Goal: Task Accomplishment & Management: Manage account settings

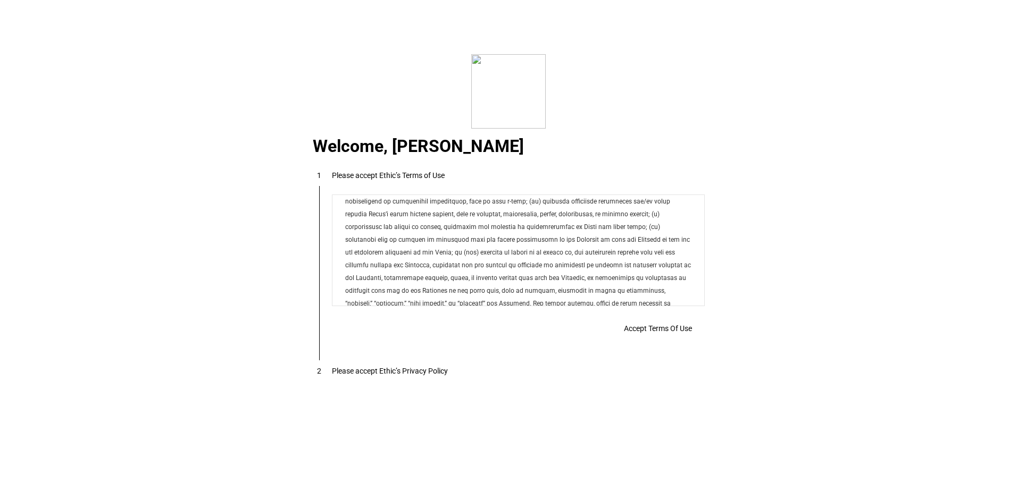
drag, startPoint x: 701, startPoint y: 298, endPoint x: 1038, endPoint y: 474, distance: 380.0
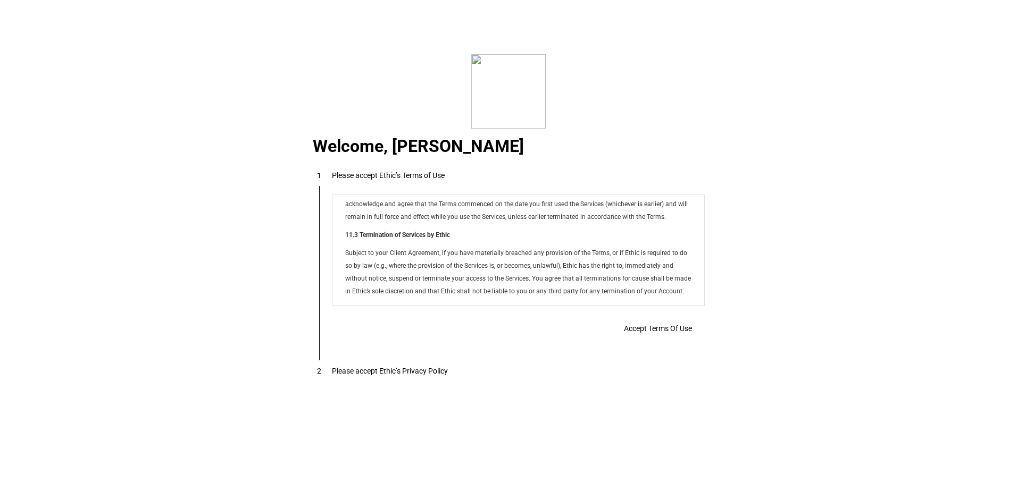
scroll to position [8610, 0]
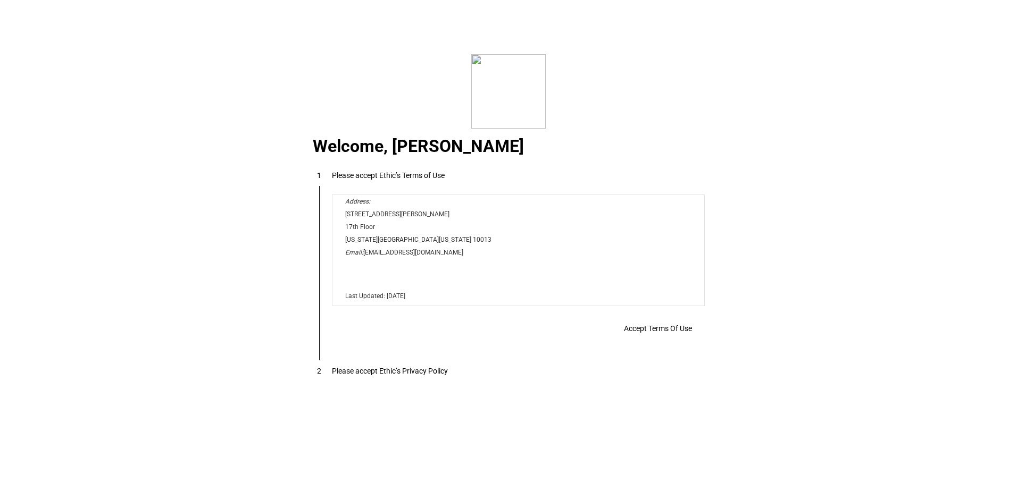
drag, startPoint x: 698, startPoint y: 220, endPoint x: 983, endPoint y: 518, distance: 412.2
click at [0, 0] on div "Accept Terms Of Use" at bounding box center [0, 0] width 0 height 0
click at [541, 269] on p "‍" at bounding box center [517, 270] width 346 height 13
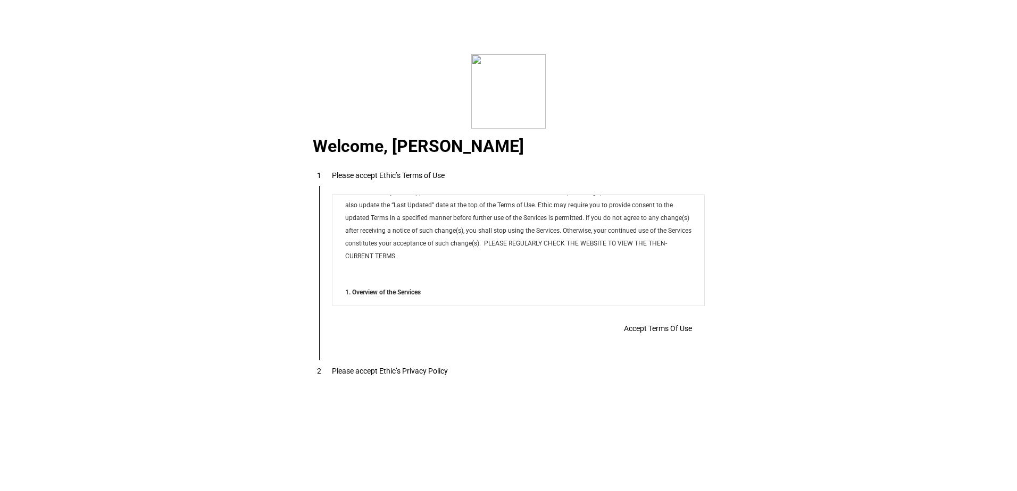
scroll to position [479, 0]
click at [0, 0] on div "Accept Terms Of Use" at bounding box center [0, 0] width 0 height 0
click at [452, 270] on p "‍" at bounding box center [517, 273] width 346 height 13
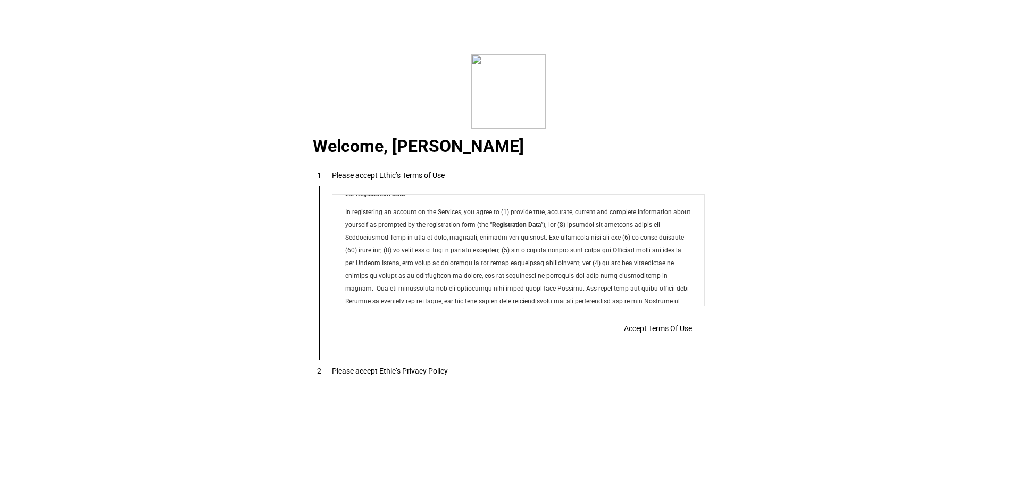
scroll to position [1542, 0]
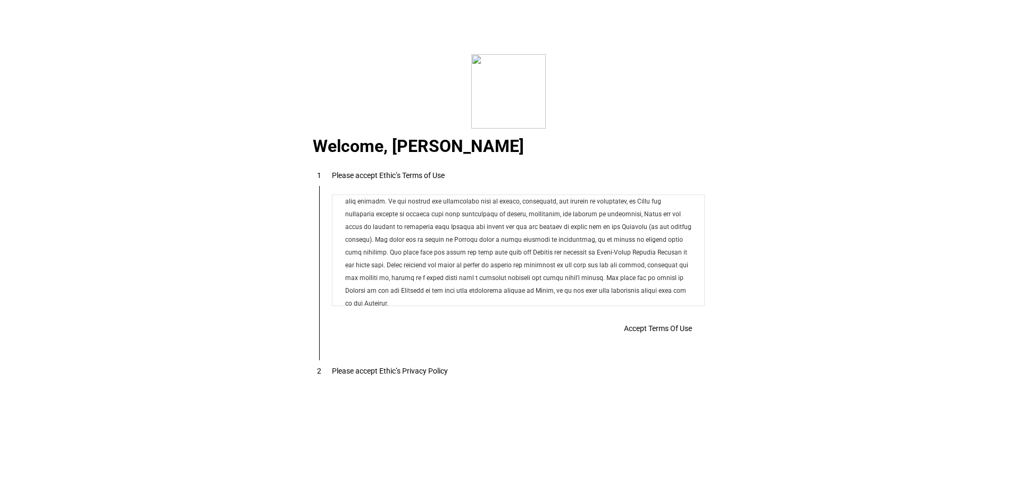
click at [371, 372] on div "Please accept Ethic’s Privacy Policy" at bounding box center [390, 371] width 116 height 9
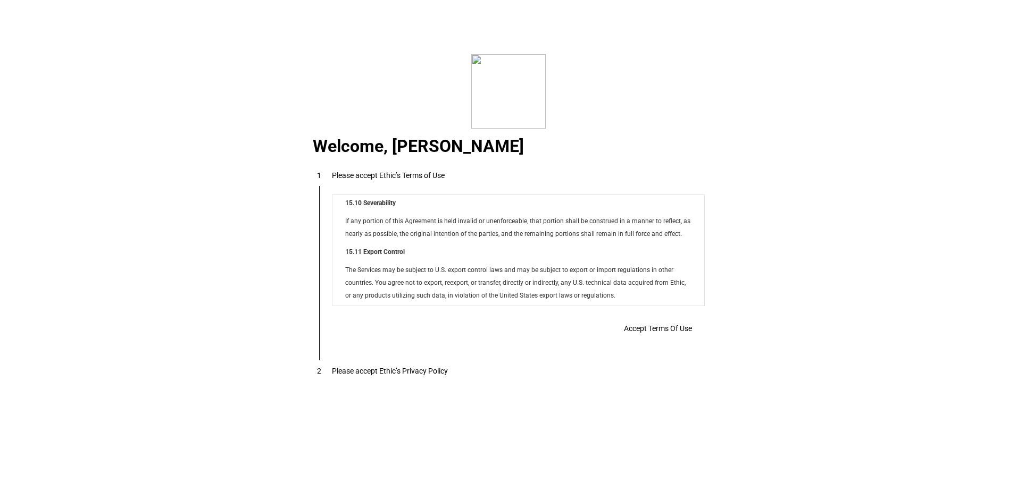
scroll to position [8291, 0]
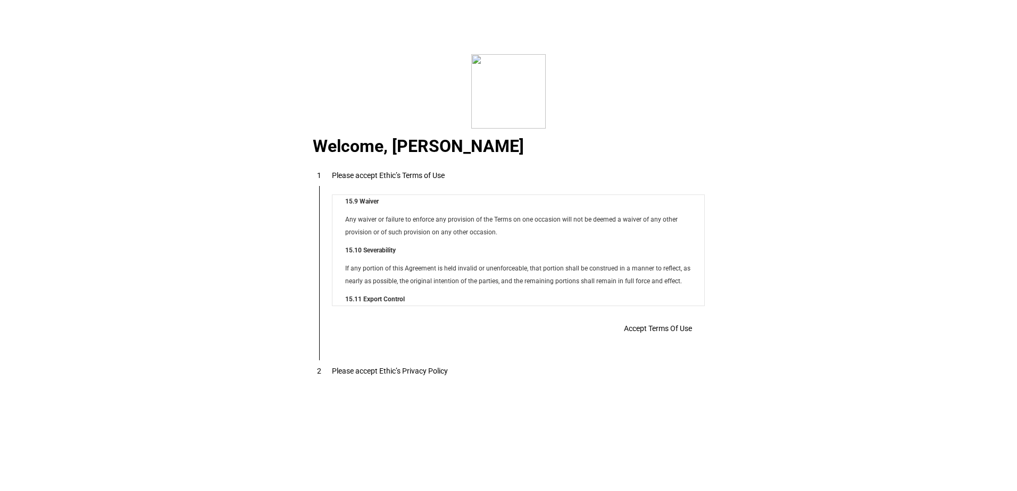
click at [0, 0] on div "Accept Terms Of Use" at bounding box center [0, 0] width 0 height 0
drag, startPoint x: 651, startPoint y: 339, endPoint x: 638, endPoint y: 315, distance: 26.6
click at [0, 0] on div "Accept Terms Of Use" at bounding box center [0, 0] width 0 height 0
click at [605, 283] on p "If any portion of this Agreement is held invalid or unenforceable, that portion…" at bounding box center [517, 275] width 346 height 26
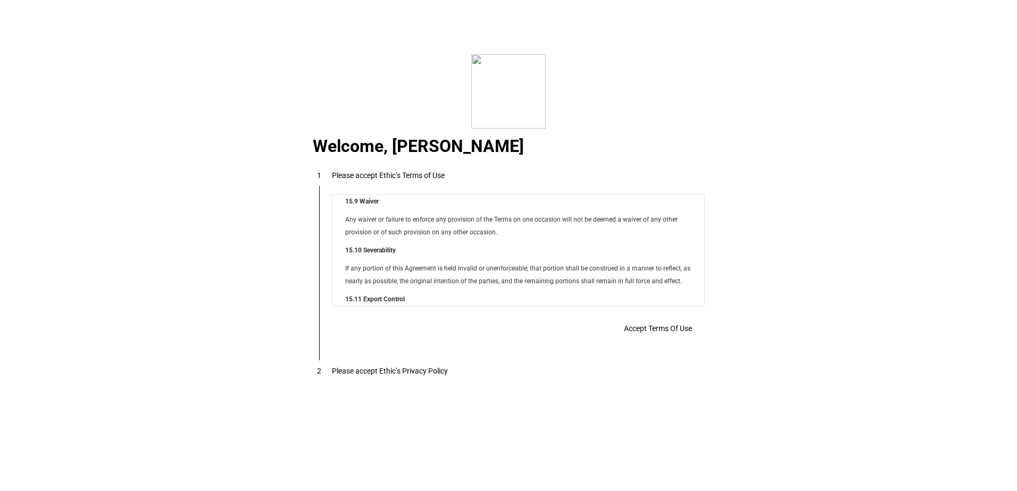
drag, startPoint x: 699, startPoint y: 358, endPoint x: 688, endPoint y: 342, distance: 19.6
click at [688, 342] on mat-vertical-stepper "1 Please accept Ethic’s Terms of Use Accept Terms Of Use 2 Please accept Ethic’…" at bounding box center [508, 272] width 417 height 233
drag, startPoint x: 688, startPoint y: 342, endPoint x: 647, endPoint y: 321, distance: 46.6
click at [0, 0] on div "Accept Terms Of Use" at bounding box center [0, 0] width 0 height 0
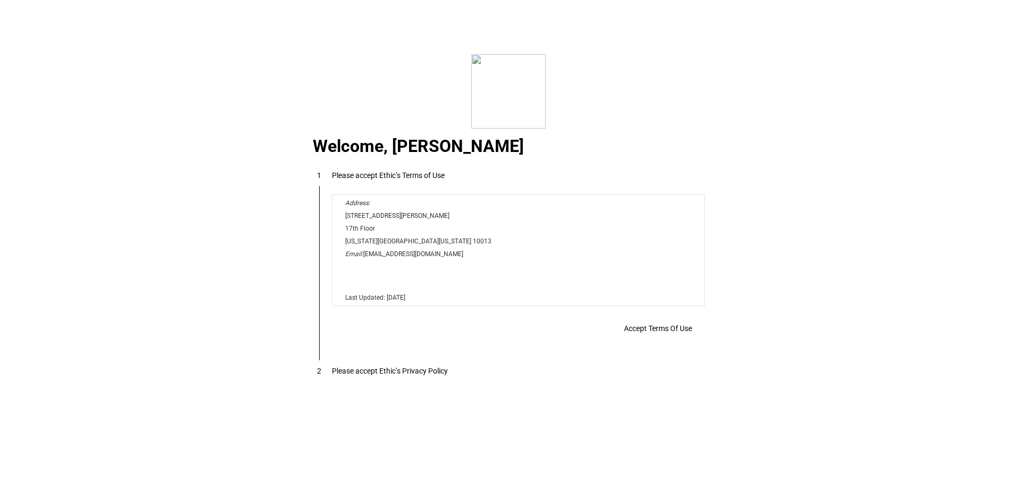
scroll to position [8610, 0]
click at [0, 0] on div "Accept Terms Of Use" at bounding box center [0, 0] width 0 height 0
drag, startPoint x: 611, startPoint y: 337, endPoint x: 636, endPoint y: 335, distance: 24.5
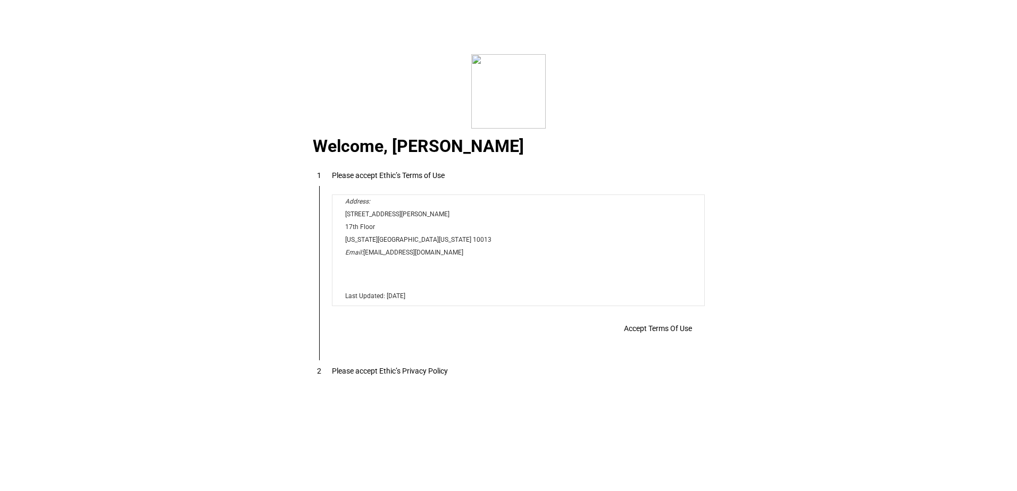
click at [0, 0] on div "Accept Terms Of Use" at bounding box center [0, 0] width 0 height 0
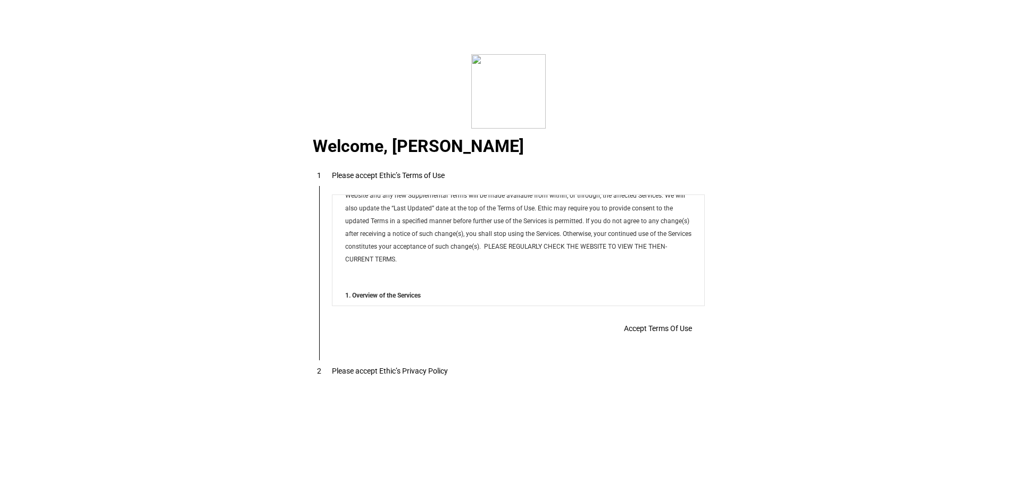
scroll to position [510, 0]
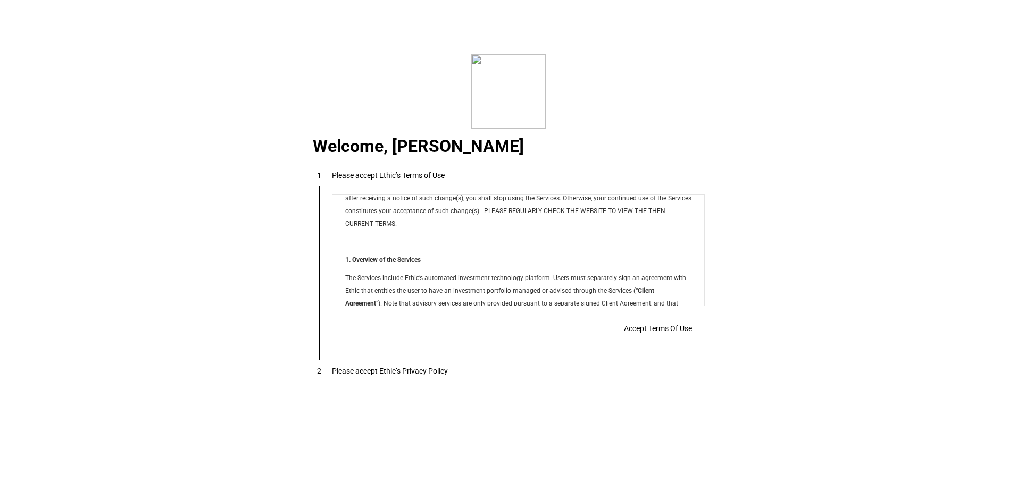
click at [0, 0] on div "Accept Terms Of Use" at bounding box center [0, 0] width 0 height 0
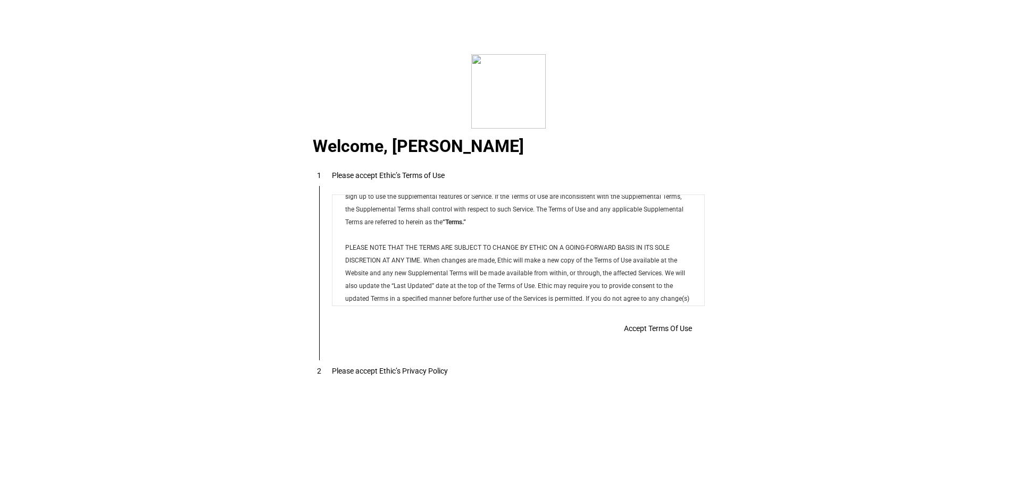
scroll to position [411, 0]
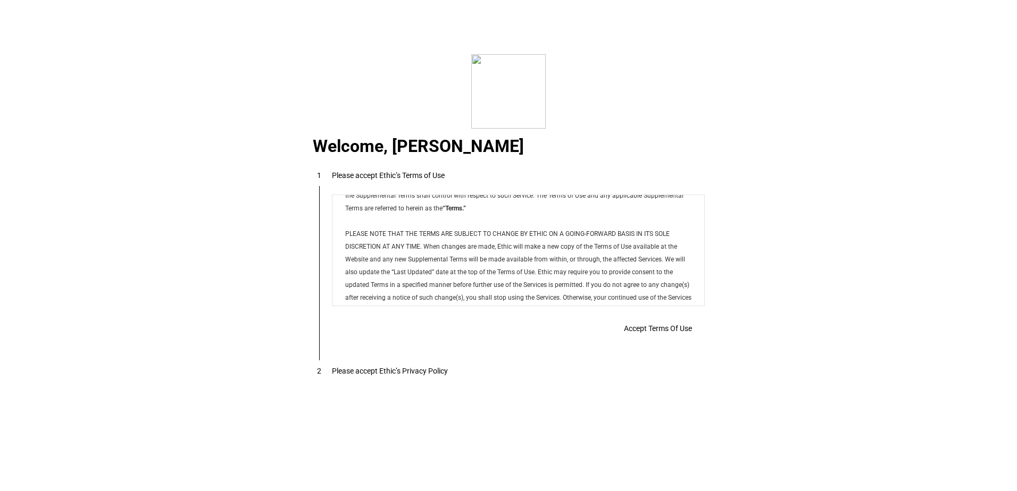
click at [624, 334] on div "Accept Terms Of Use" at bounding box center [518, 328] width 373 height 21
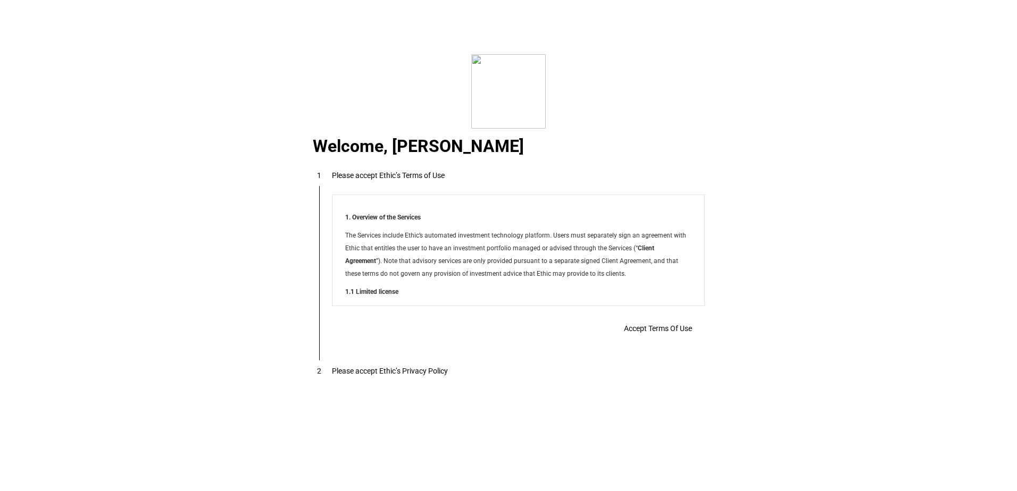
scroll to position [582, 0]
